Goal: Check status: Check status

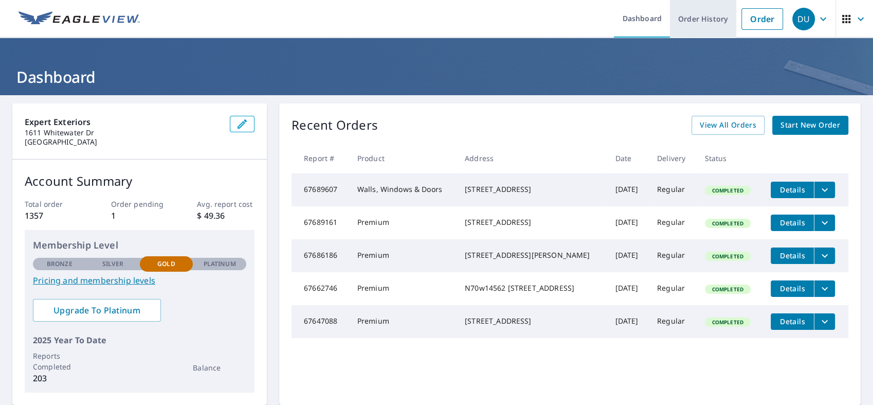
click at [695, 17] on link "Order History" at bounding box center [703, 19] width 66 height 38
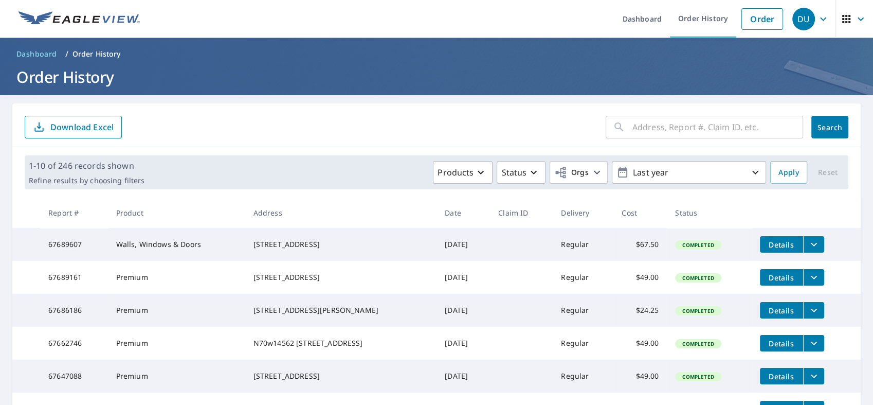
click at [643, 123] on input "text" at bounding box center [718, 127] width 171 height 29
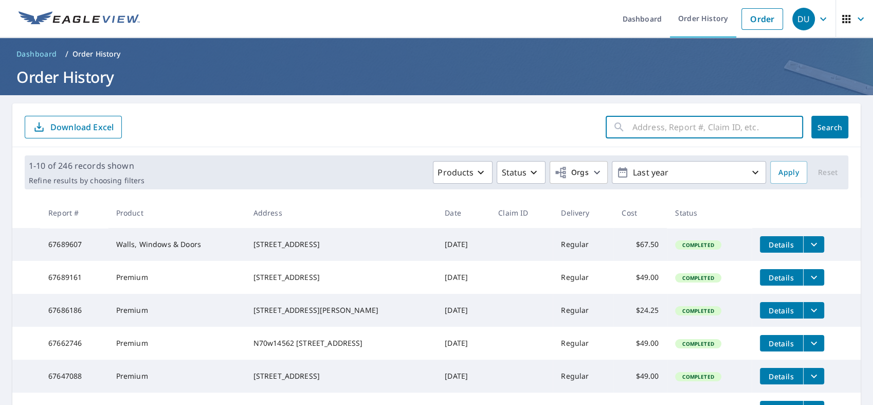
paste input "[STREET_ADDRESS][PERSON_NAME]"
type input "[STREET_ADDRESS][PERSON_NAME]"
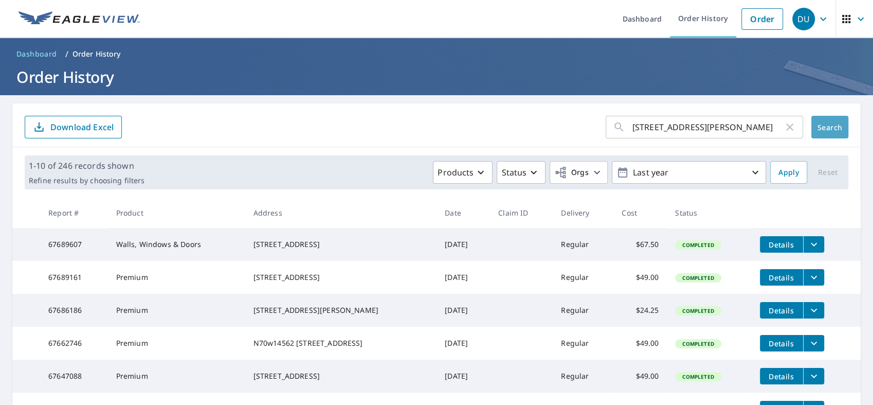
click at [822, 124] on span "Search" at bounding box center [830, 127] width 21 height 10
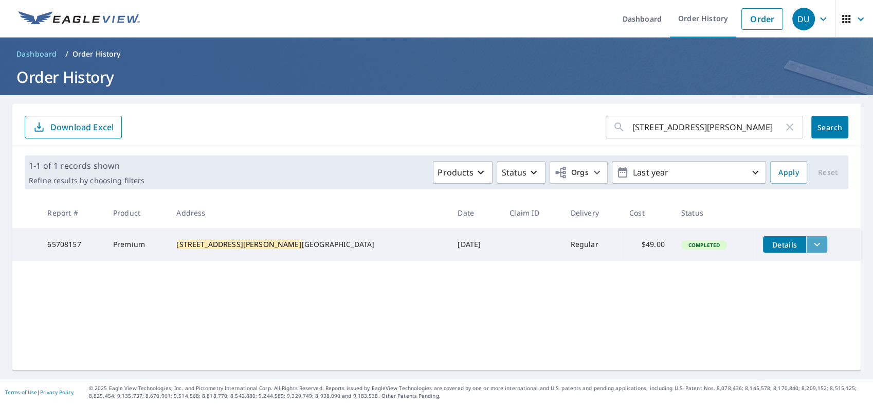
click at [814, 246] on icon "filesDropdownBtn-65708157" at bounding box center [817, 245] width 6 height 4
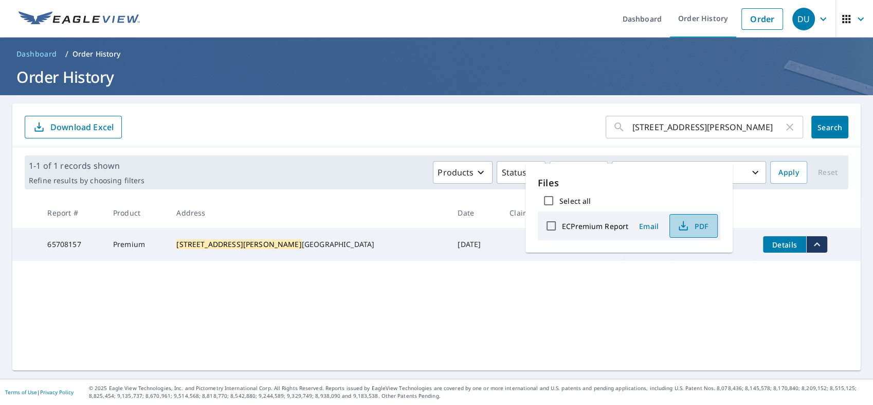
click at [699, 230] on span "PDF" at bounding box center [692, 226] width 33 height 12
